Goal: Task Accomplishment & Management: Manage account settings

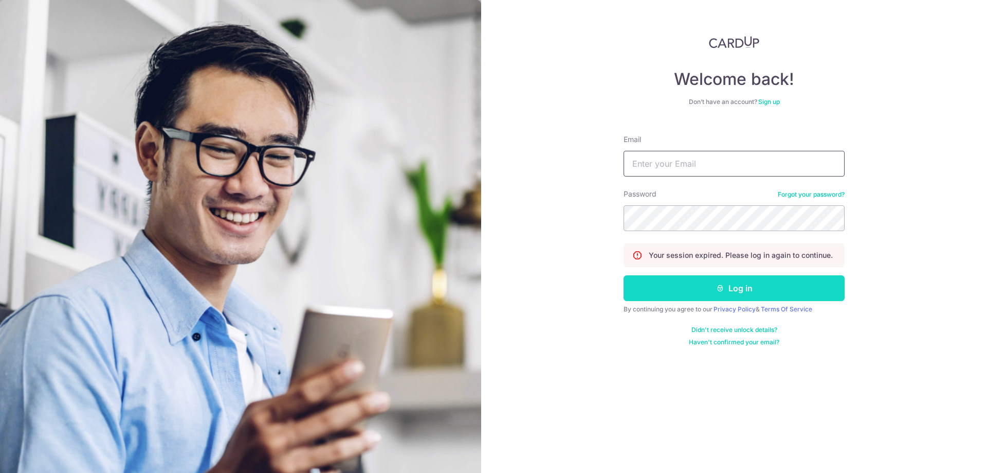
type input "[EMAIL_ADDRESS][DOMAIN_NAME]"
click at [709, 285] on button "Log in" at bounding box center [734, 288] width 221 height 26
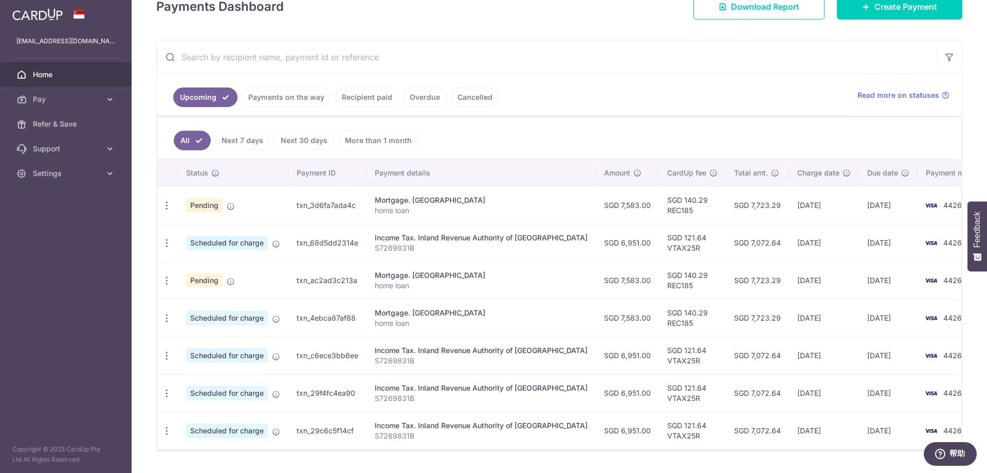
scroll to position [134, 0]
